Goal: Task Accomplishment & Management: Complete application form

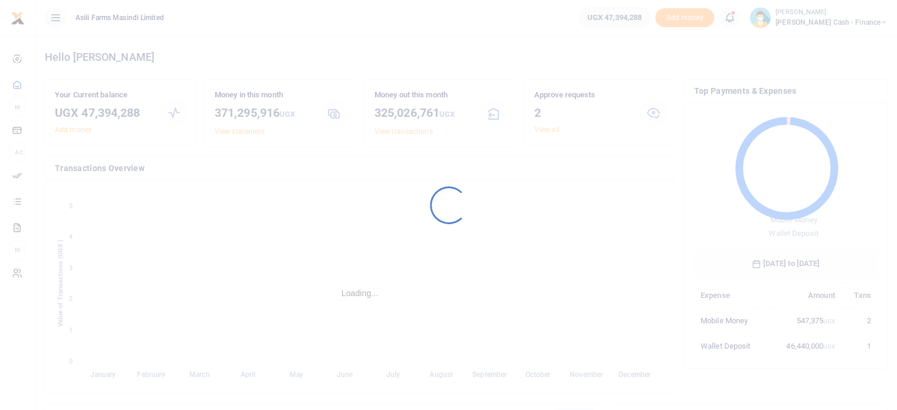
scroll to position [156, 175]
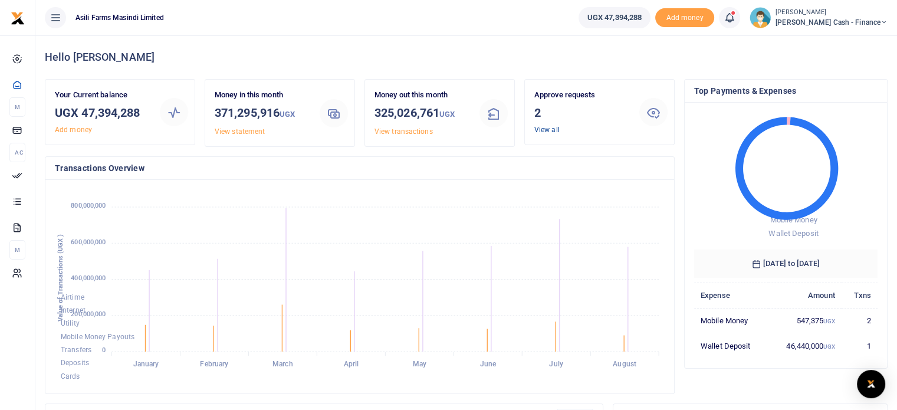
click at [547, 130] on link "View all" at bounding box center [547, 130] width 25 height 8
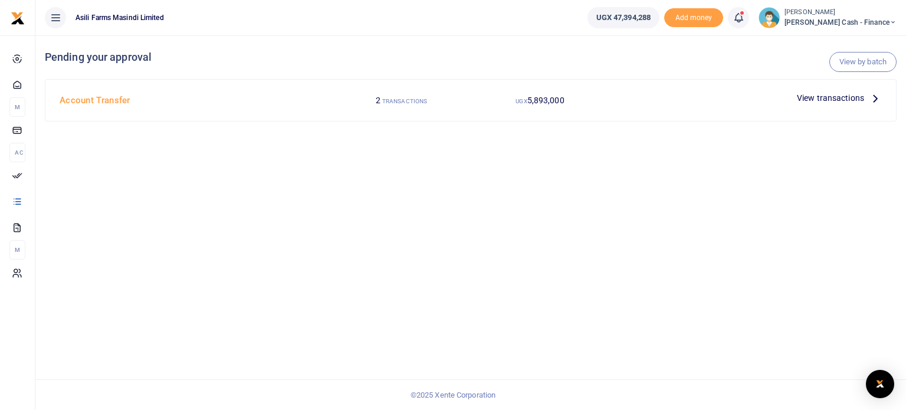
click at [805, 95] on span "View transactions" at bounding box center [830, 97] width 67 height 13
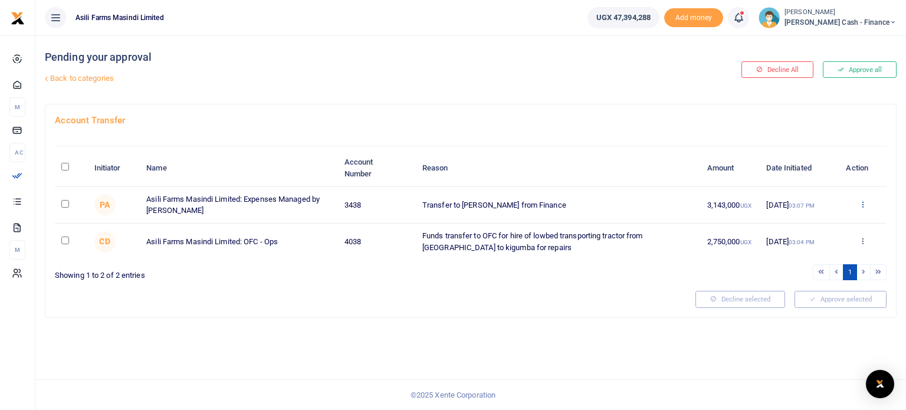
click at [863, 202] on icon at bounding box center [863, 204] width 8 height 8
click at [817, 274] on link "Details" at bounding box center [820, 275] width 93 height 17
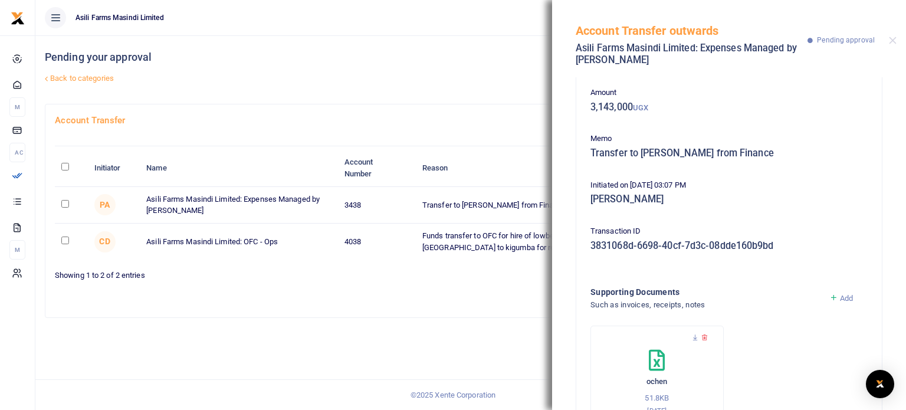
scroll to position [100, 0]
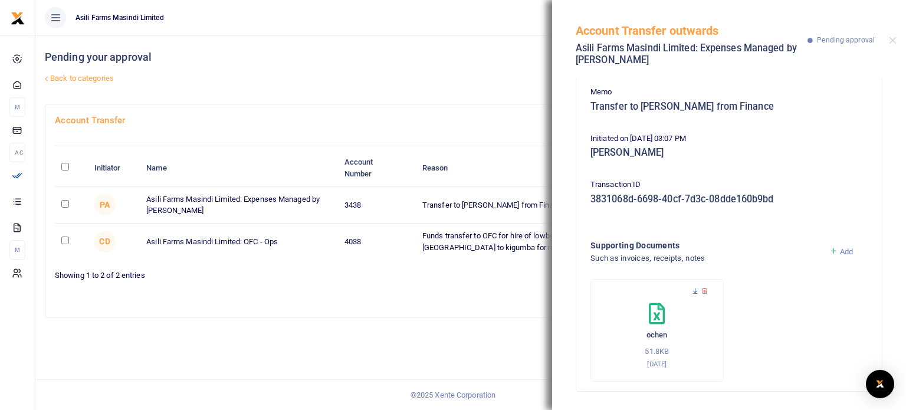
click at [692, 290] on icon at bounding box center [696, 291] width 8 height 8
click at [694, 292] on icon at bounding box center [696, 291] width 8 height 8
click at [895, 43] on button "Close" at bounding box center [893, 41] width 8 height 8
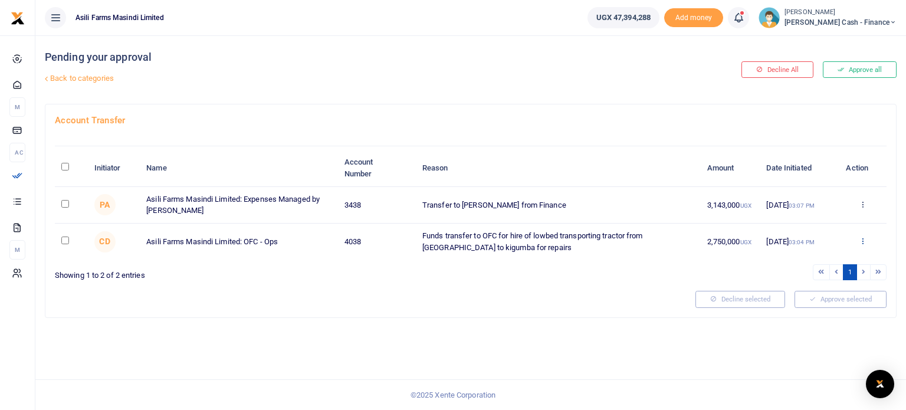
click at [861, 238] on icon at bounding box center [863, 241] width 8 height 8
click at [810, 309] on link "Details" at bounding box center [820, 312] width 93 height 17
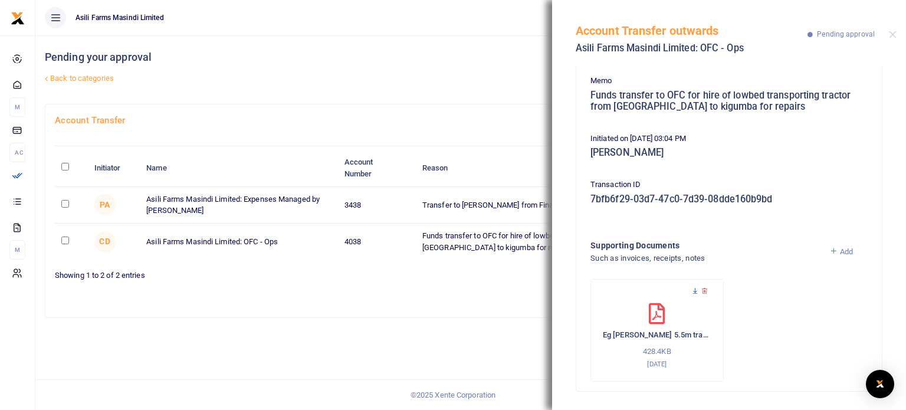
click at [692, 289] on icon at bounding box center [696, 291] width 8 height 8
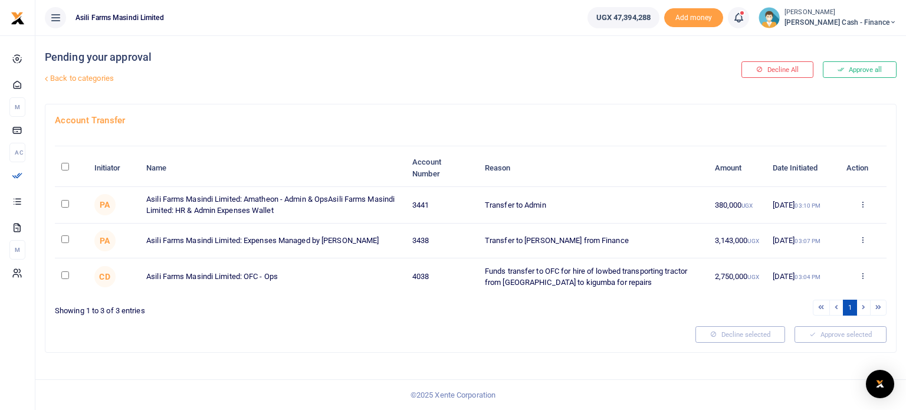
click at [63, 278] on input "checkbox" at bounding box center [65, 275] width 8 height 8
checkbox input "true"
click at [65, 241] on input "checkbox" at bounding box center [65, 239] width 8 height 8
checkbox input "true"
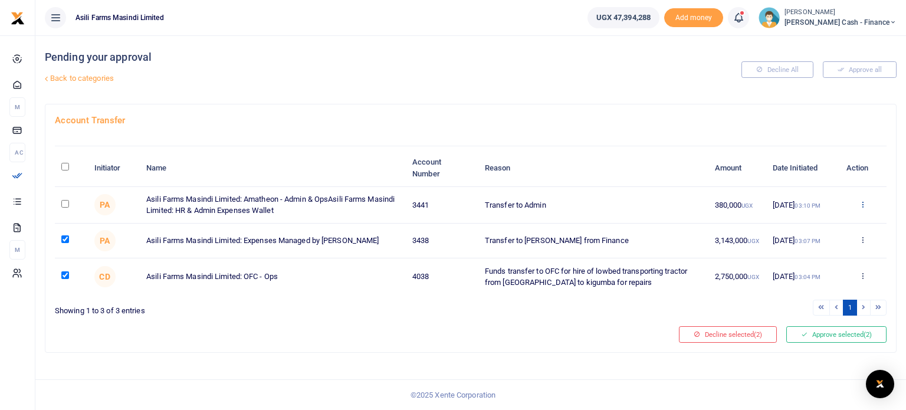
click at [864, 200] on icon at bounding box center [863, 204] width 8 height 8
click at [814, 273] on link "Details" at bounding box center [820, 275] width 93 height 17
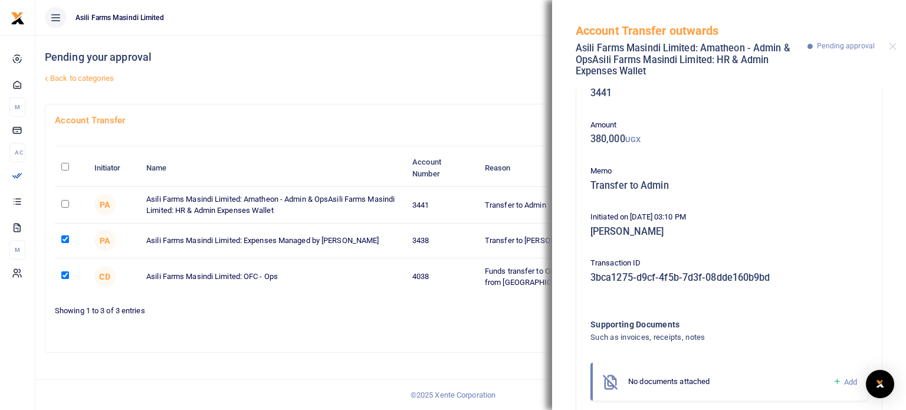
scroll to position [61, 0]
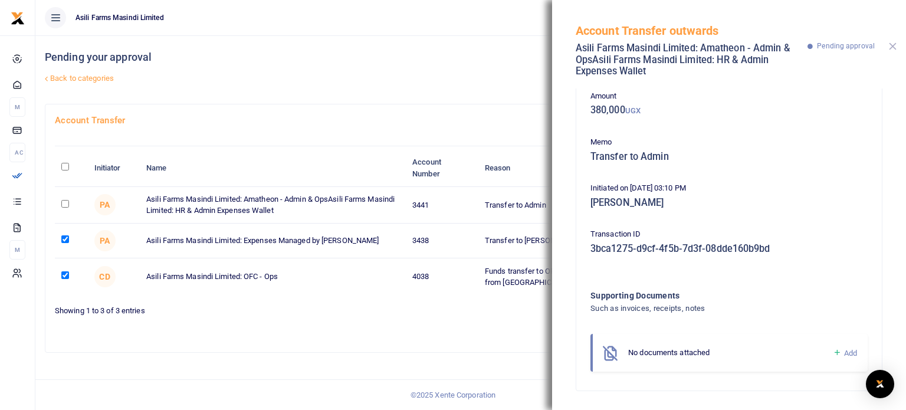
click at [892, 43] on button "Close" at bounding box center [893, 46] width 8 height 8
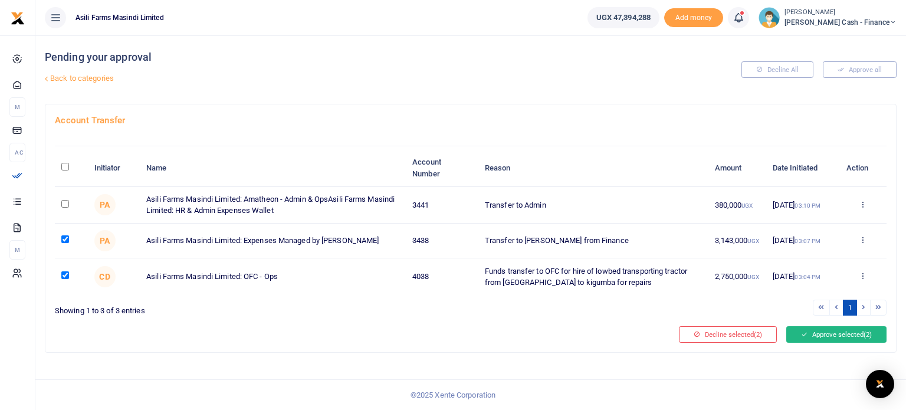
click at [815, 332] on button "Approve selected (2)" at bounding box center [836, 334] width 100 height 17
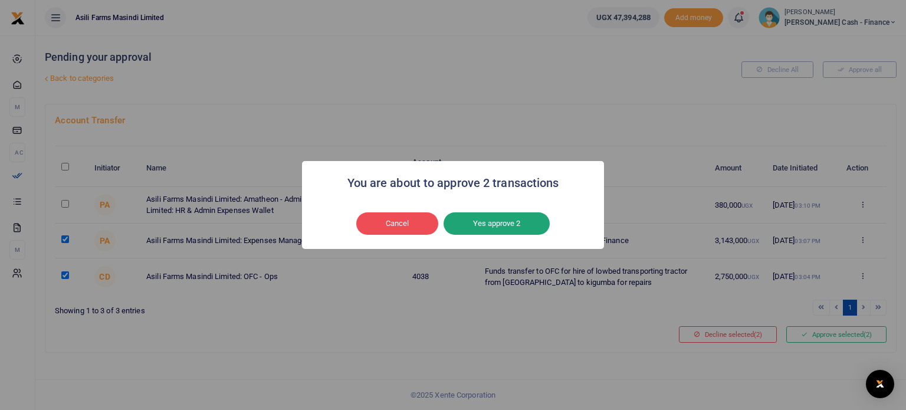
click at [505, 221] on button "Yes approve 2" at bounding box center [497, 223] width 106 height 22
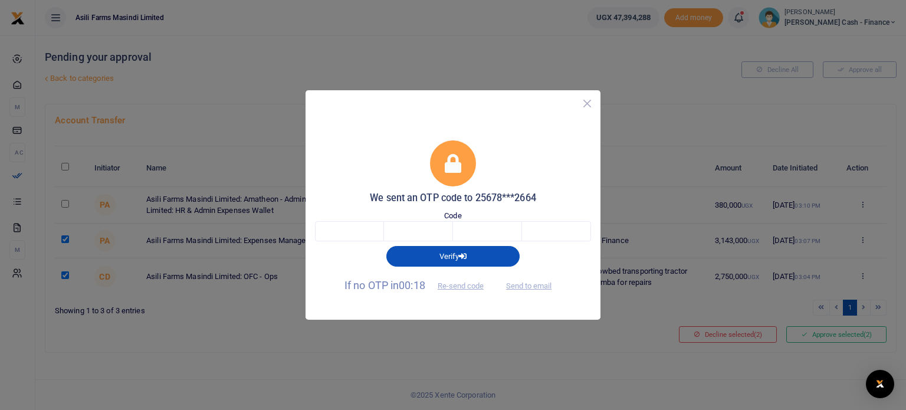
click at [588, 105] on button "Close" at bounding box center [587, 103] width 17 height 17
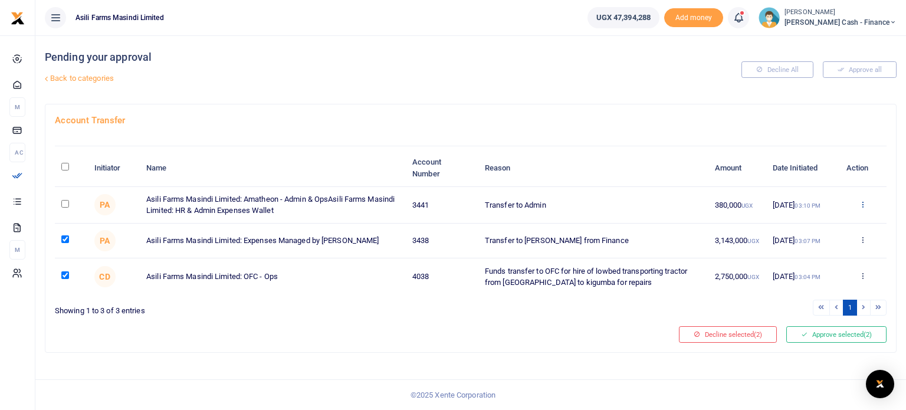
click at [862, 202] on icon at bounding box center [863, 204] width 8 height 8
click at [801, 273] on link "Details" at bounding box center [820, 275] width 93 height 17
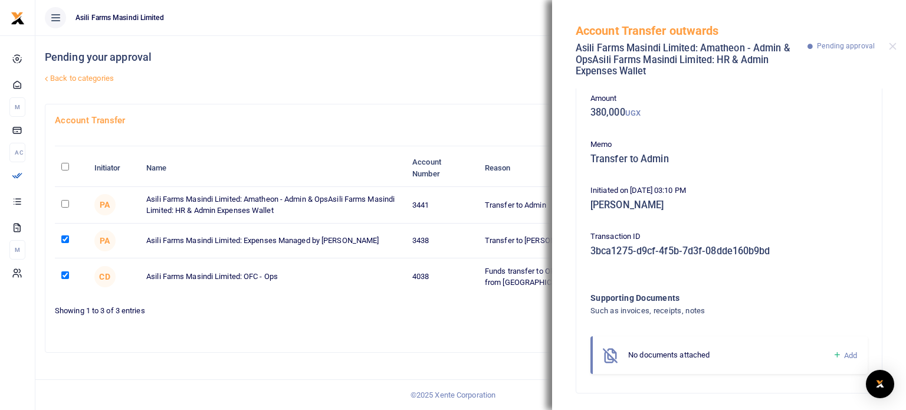
scroll to position [0, 0]
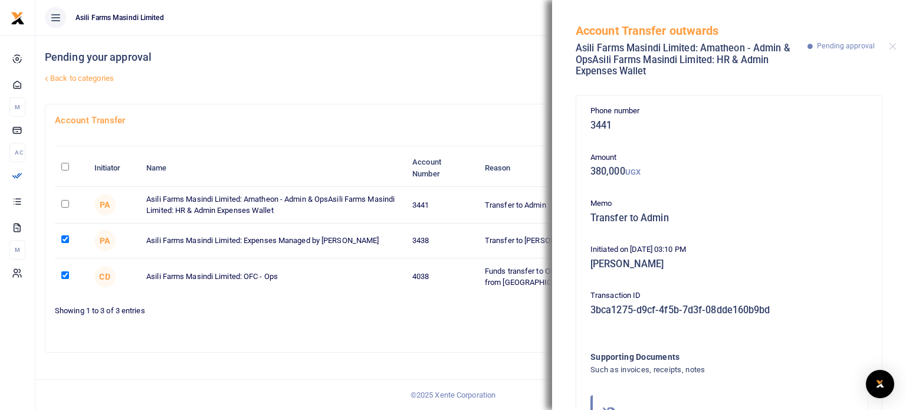
click at [888, 44] on div "Account Transfer outwards Asili Farms Masindi Limited: Amatheon - Admin & OpsAs…" at bounding box center [729, 44] width 354 height 89
click at [891, 44] on button "Close" at bounding box center [893, 46] width 8 height 8
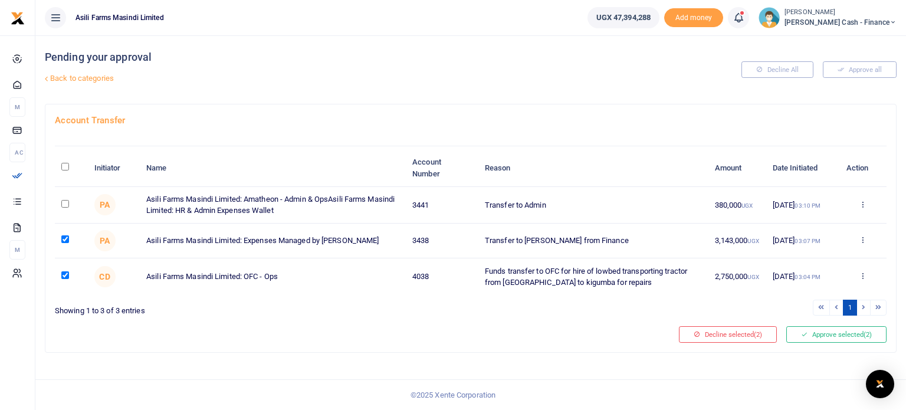
click at [571, 61] on h4 "Pending your approval" at bounding box center [327, 57] width 565 height 13
click at [859, 198] on td "Approve Decline Details" at bounding box center [863, 205] width 48 height 37
click at [866, 200] on icon at bounding box center [863, 204] width 8 height 8
click at [808, 248] on link "Decline" at bounding box center [820, 249] width 93 height 17
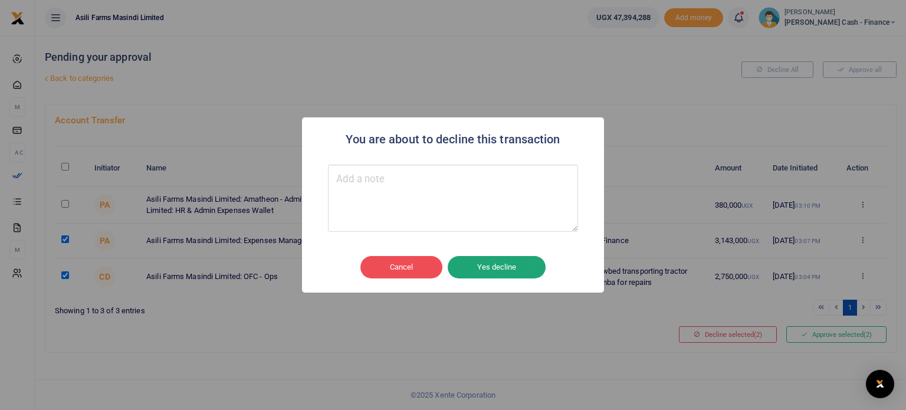
click at [486, 264] on button "Yes decline" at bounding box center [497, 267] width 98 height 22
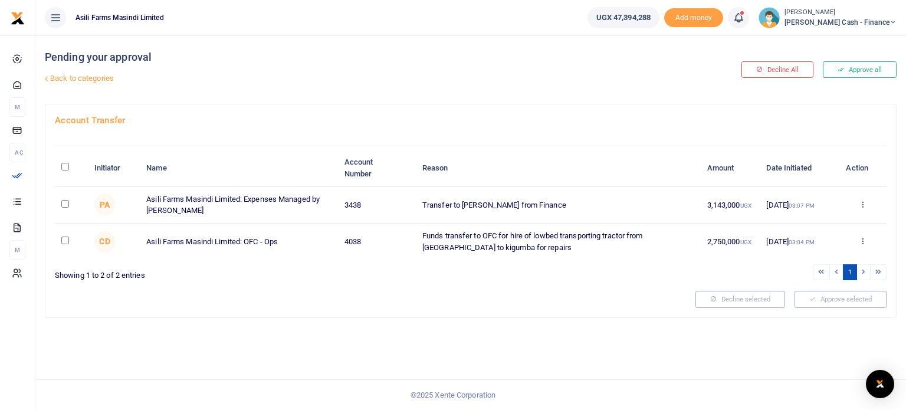
click at [68, 203] on input "checkbox" at bounding box center [65, 204] width 8 height 8
checkbox input "true"
click at [67, 238] on input "checkbox" at bounding box center [65, 241] width 8 height 8
checkbox input "true"
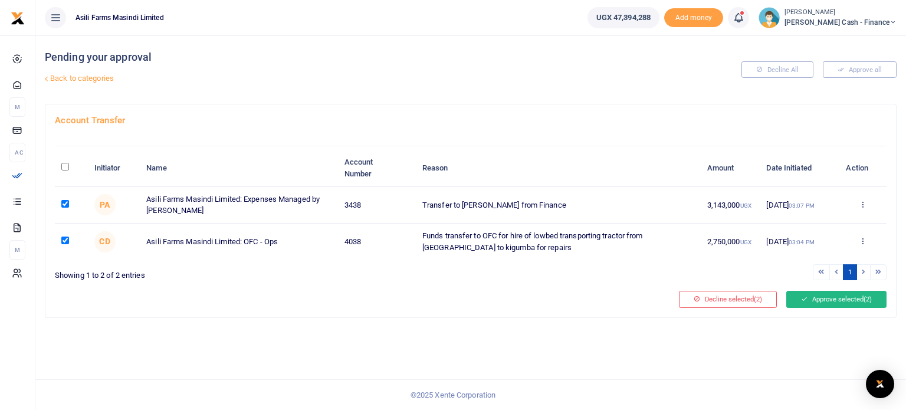
click at [838, 296] on button "Approve selected (2)" at bounding box center [836, 299] width 100 height 17
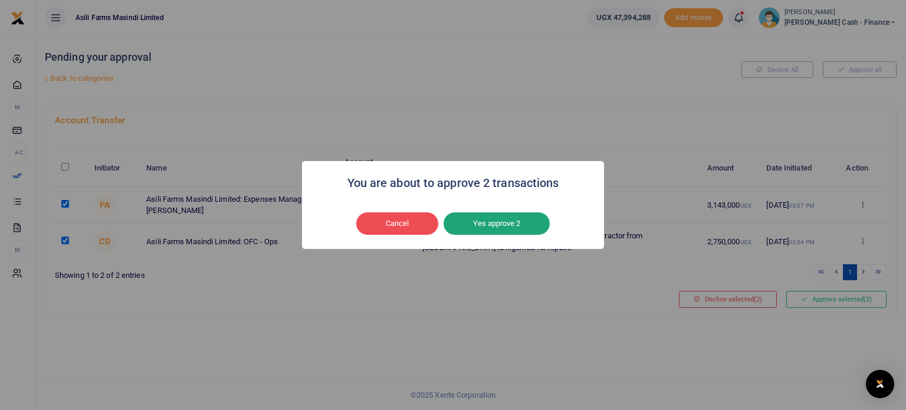
click at [512, 226] on button "Yes approve 2" at bounding box center [497, 223] width 106 height 22
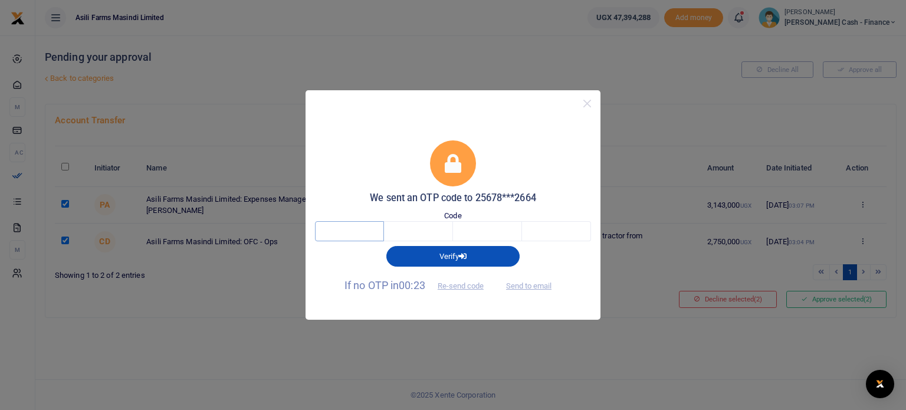
click at [346, 233] on input "text" at bounding box center [349, 231] width 69 height 20
type input "1"
type input "2"
type input "6"
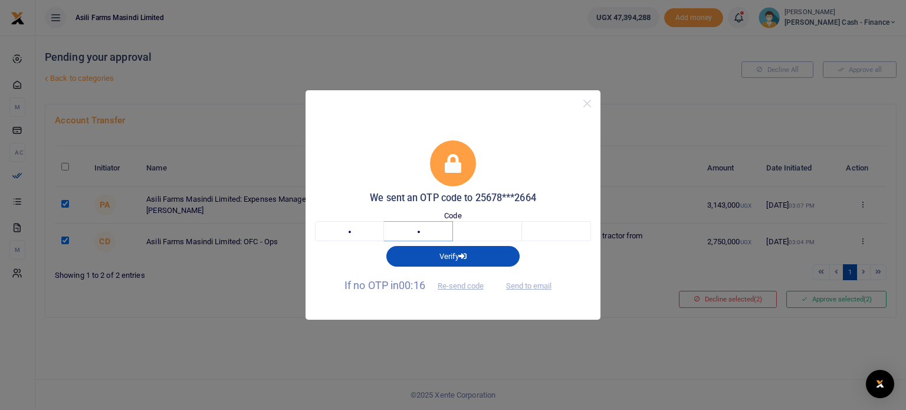
type input "8"
type input "3"
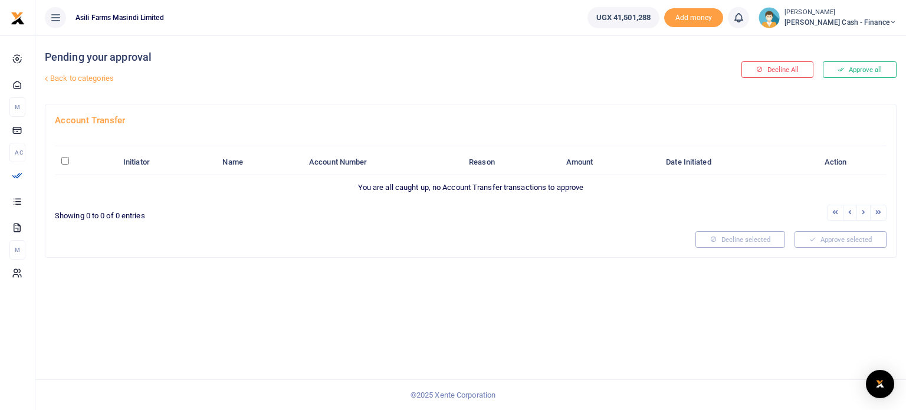
click at [215, 82] on link "Back to categories" at bounding box center [326, 78] width 568 height 20
